Goal: Transaction & Acquisition: Subscribe to service/newsletter

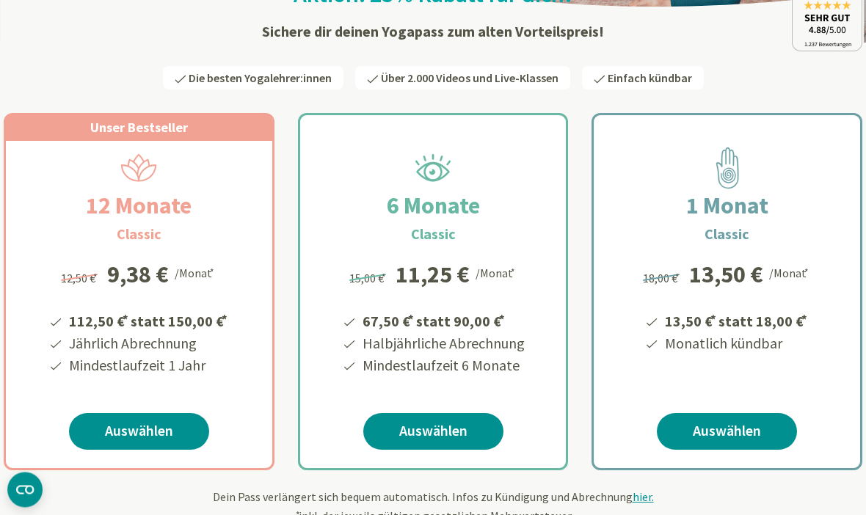
scroll to position [200, 0]
click at [123, 437] on link "Auswählen" at bounding box center [139, 431] width 140 height 37
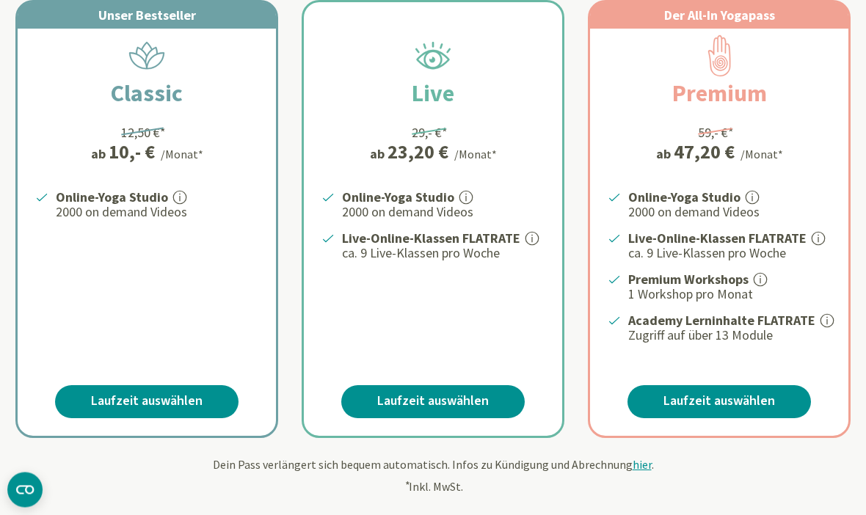
scroll to position [312, 0]
click at [97, 396] on link "Laufzeit auswählen" at bounding box center [147, 401] width 184 height 33
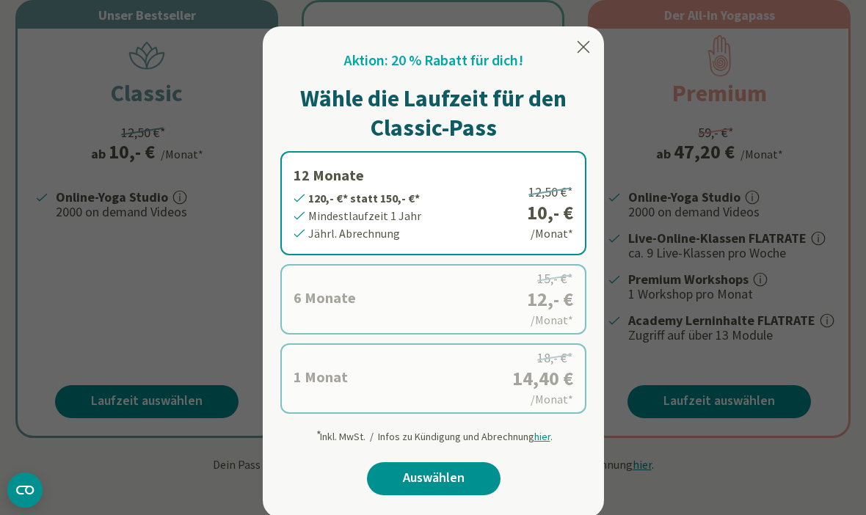
click at [407, 474] on link "Auswählen" at bounding box center [434, 479] width 134 height 33
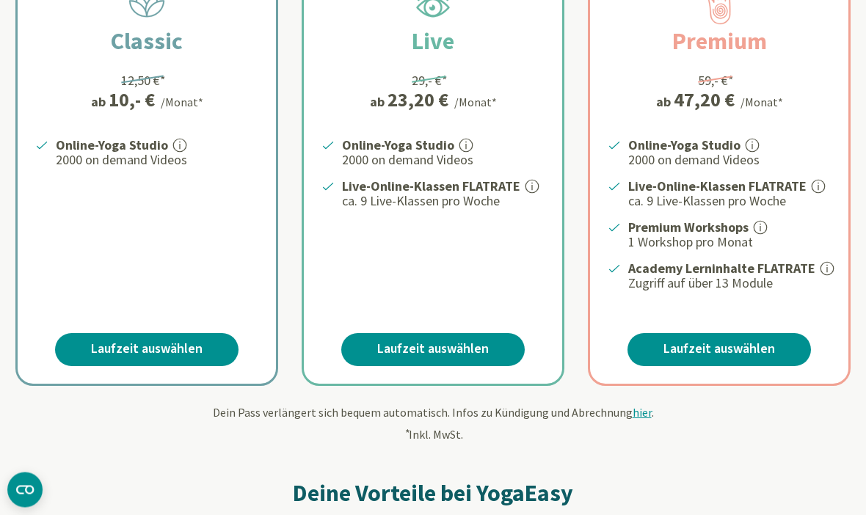
scroll to position [363, 0]
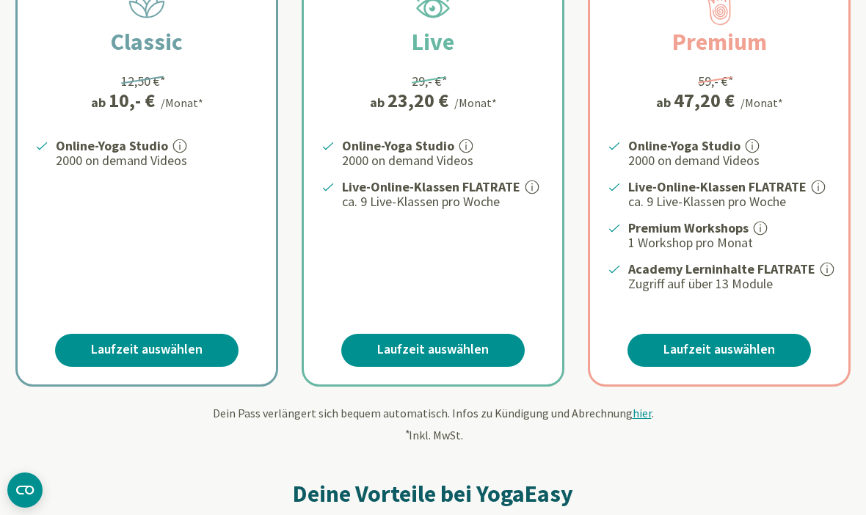
click at [88, 351] on link "Laufzeit auswählen" at bounding box center [147, 350] width 184 height 33
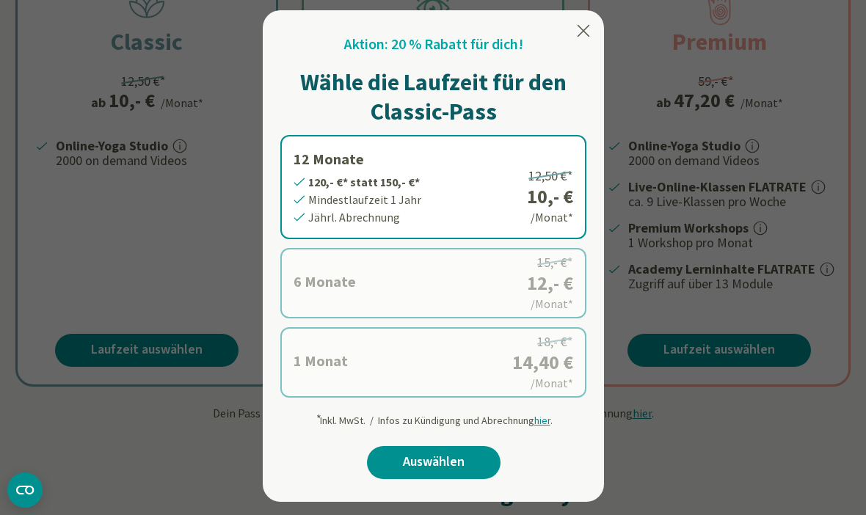
click at [406, 465] on link "Auswählen" at bounding box center [434, 462] width 134 height 33
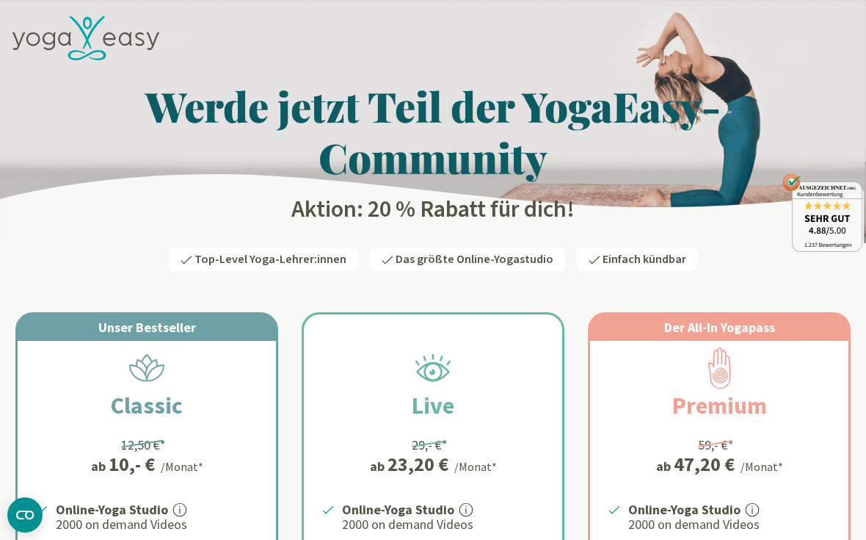
click at [118, 39] on icon at bounding box center [85, 38] width 147 height 45
